Goal: Information Seeking & Learning: Find specific fact

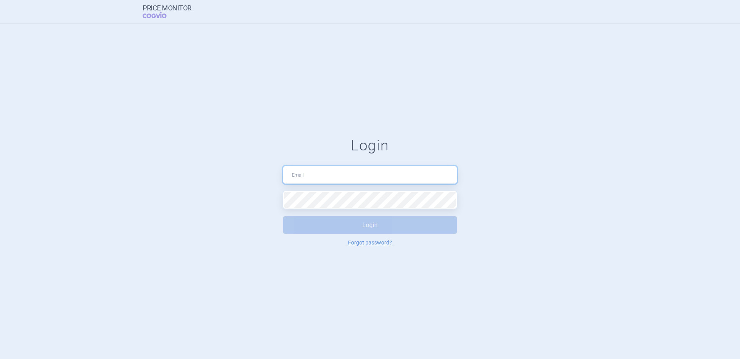
type input "[PERSON_NAME][EMAIL_ADDRESS][DOMAIN_NAME]"
click at [289, 224] on button "Login" at bounding box center [370, 224] width 174 height 17
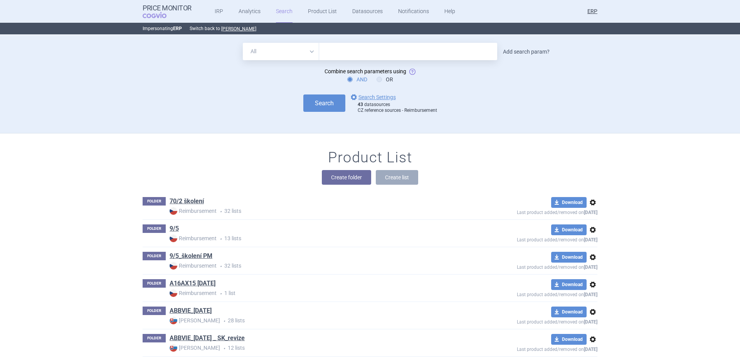
click at [533, 54] on link "Add search param?" at bounding box center [526, 51] width 47 height 5
select select "brandName"
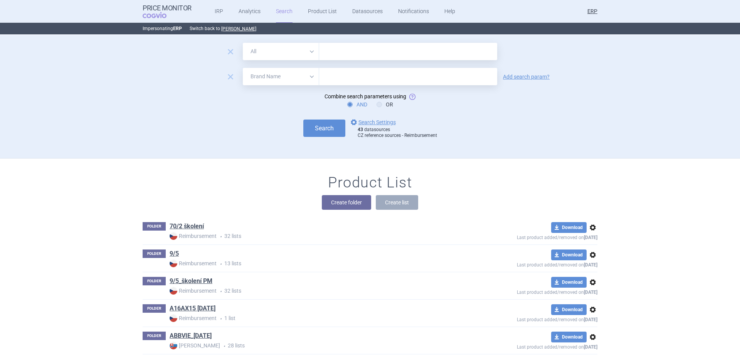
click at [268, 54] on select "All Brand Name ATC Company Active Substance Country Newer than" at bounding box center [281, 51] width 76 height 17
select select "newerThan"
click at [243, 43] on select "All Brand Name ATC Company Active Substance Country Newer than" at bounding box center [281, 51] width 76 height 17
click at [356, 52] on input "text" at bounding box center [408, 51] width 178 height 17
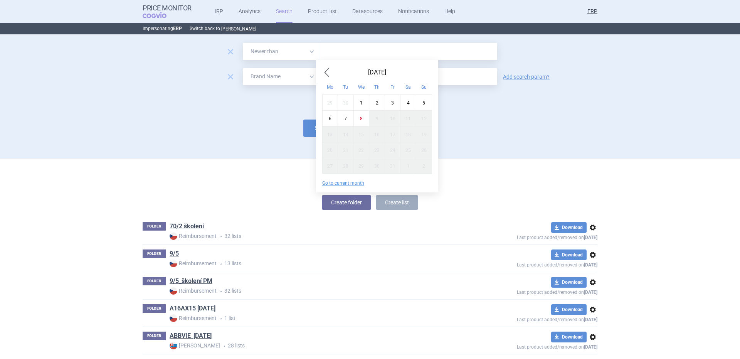
click at [329, 75] on span "Previous Month" at bounding box center [326, 72] width 9 height 12
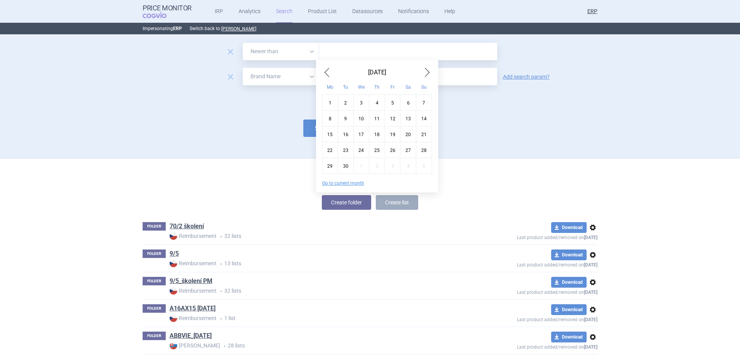
click at [329, 75] on span "Previous Month" at bounding box center [326, 72] width 9 height 12
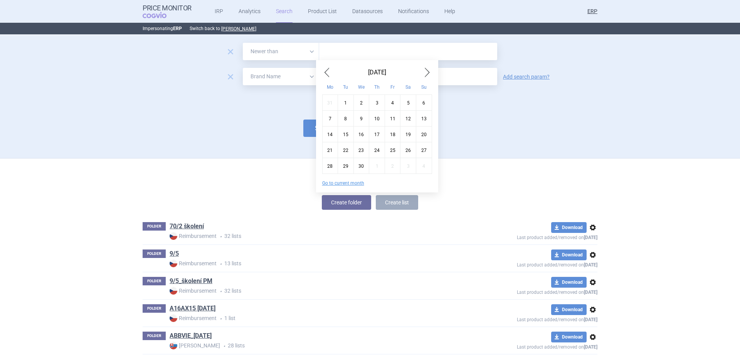
click at [329, 75] on span "Previous Month" at bounding box center [326, 72] width 9 height 12
click at [408, 101] on div "1" at bounding box center [409, 102] width 16 height 16
type input "1. 3. 2025"
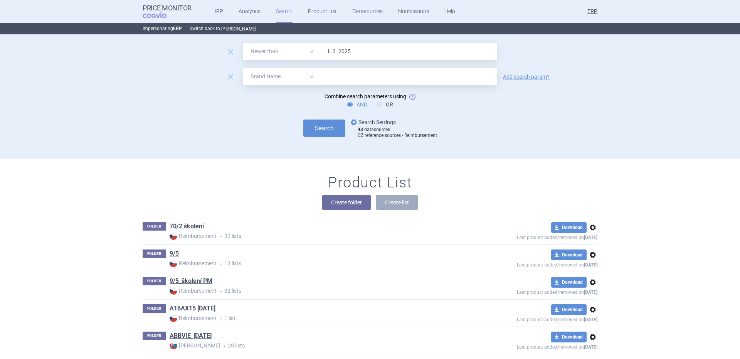
click at [369, 121] on link "options Search Settings" at bounding box center [372, 122] width 47 height 9
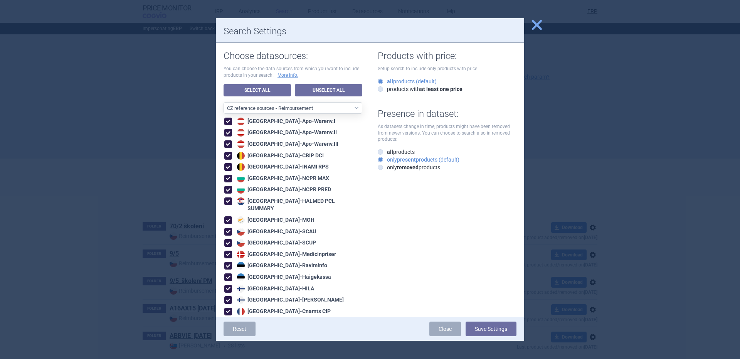
click at [539, 22] on span "close" at bounding box center [536, 24] width 13 height 13
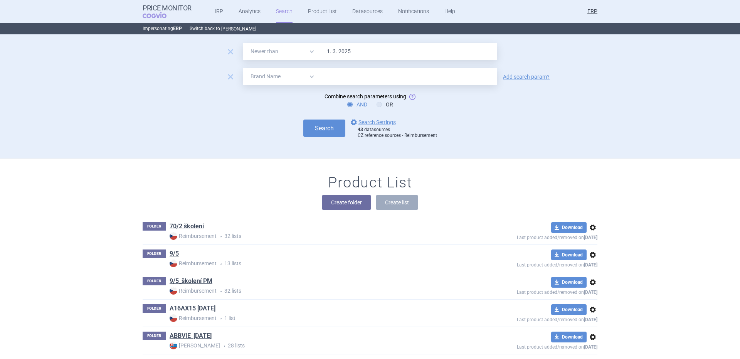
click at [333, 81] on input "text" at bounding box center [408, 76] width 178 height 17
paste input "[MEDICAL_DATA]"
type input "[MEDICAL_DATA]"
click button "Search" at bounding box center [324, 128] width 42 height 17
select select "newerThan"
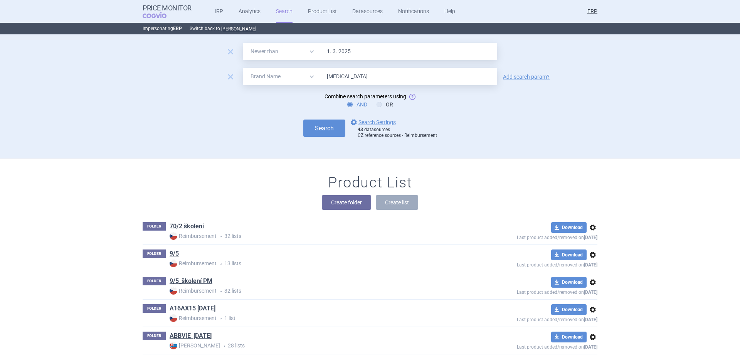
select select "brandName"
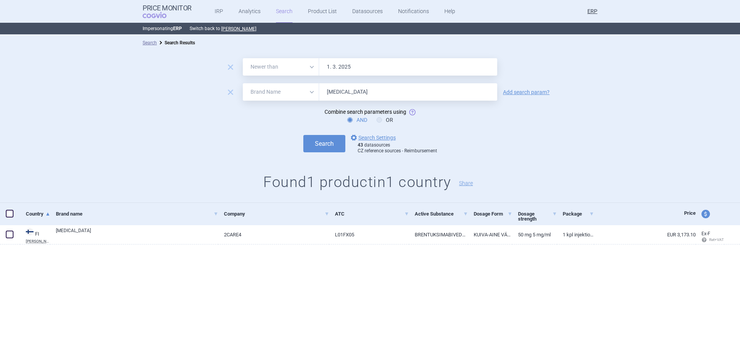
click at [361, 88] on input "[MEDICAL_DATA]" at bounding box center [408, 91] width 178 height 17
paste input "vate"
click at [303, 135] on button "Search" at bounding box center [324, 143] width 42 height 17
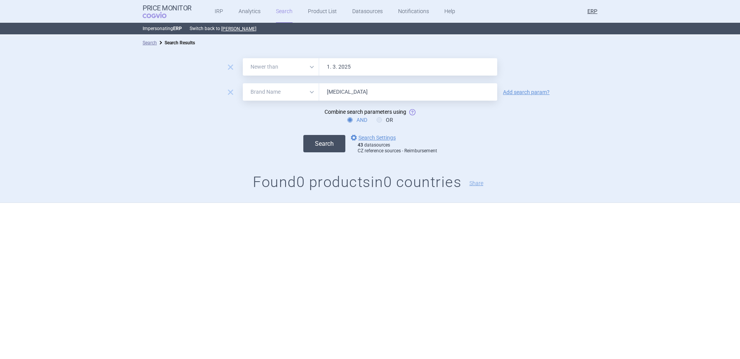
click at [315, 145] on button "Search" at bounding box center [324, 143] width 42 height 17
click at [383, 98] on input "[MEDICAL_DATA]" at bounding box center [408, 91] width 178 height 17
paste input "ynovi"
click at [303, 135] on button "Search" at bounding box center [324, 143] width 42 height 17
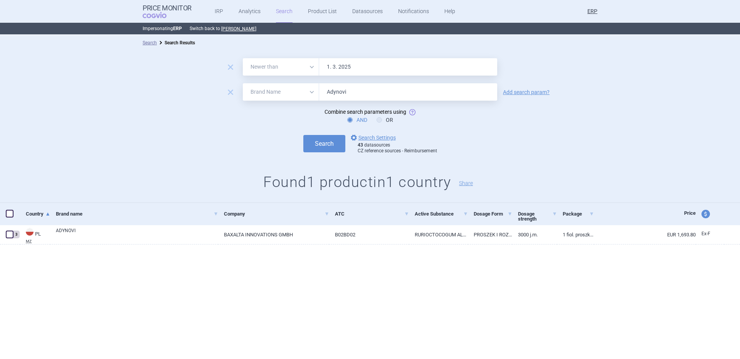
click at [367, 88] on input "Adynovi" at bounding box center [408, 91] width 178 height 17
paste input "zynma"
type input "Adzynma"
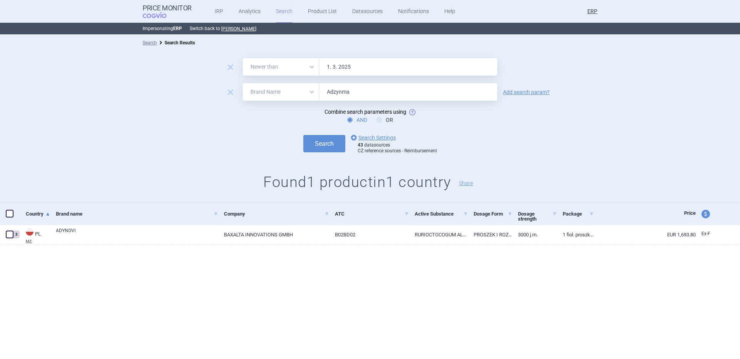
click at [303, 135] on button "Search" at bounding box center [324, 143] width 42 height 17
